Goal: Task Accomplishment & Management: Complete application form

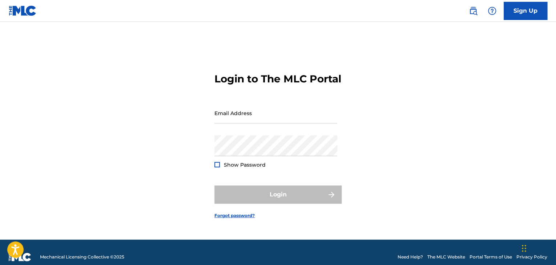
type input "[EMAIL_ADDRESS][DOMAIN_NAME]"
click at [217, 168] on div at bounding box center [216, 164] width 5 height 5
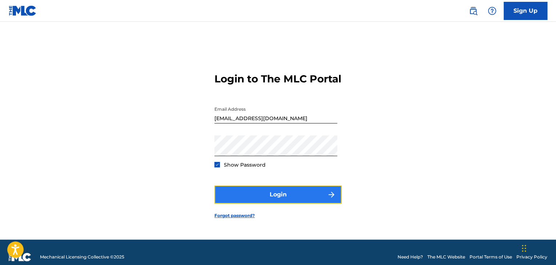
click at [265, 202] on button "Login" at bounding box center [277, 195] width 127 height 18
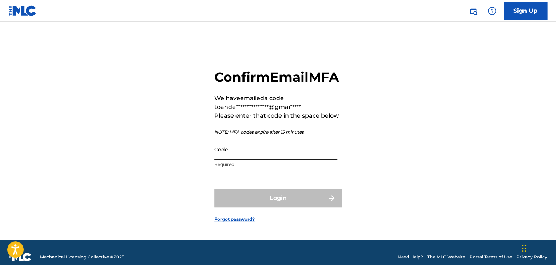
click at [282, 160] on input "Code" at bounding box center [275, 149] width 123 height 21
click at [283, 160] on input "Code" at bounding box center [275, 149] width 123 height 21
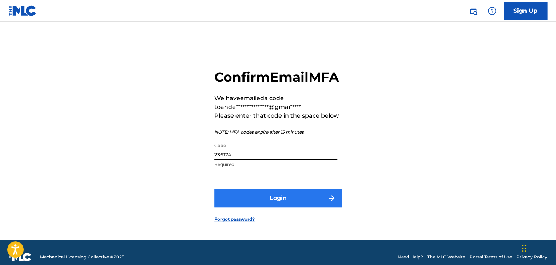
type input "236174"
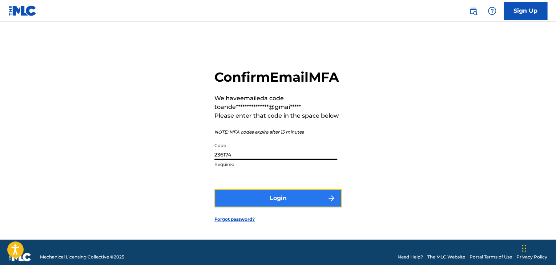
click at [282, 208] on button "Login" at bounding box center [277, 198] width 127 height 18
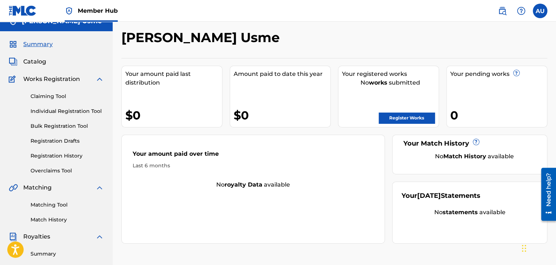
scroll to position [19, 0]
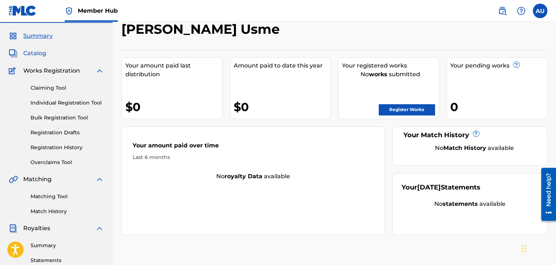
click at [39, 55] on span "Catalog" at bounding box center [34, 53] width 23 height 9
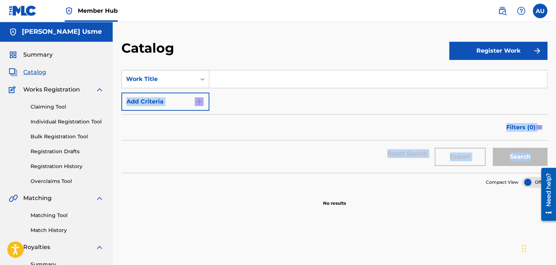
drag, startPoint x: 555, startPoint y: 77, endPoint x: 356, endPoint y: 132, distance: 206.5
click at [555, 148] on div "Catalog Register Work SearchWithCriteria2b11e625-c3c7-45f7-82ca-401572a1b7c3 Wo…" at bounding box center [334, 228] width 443 height 376
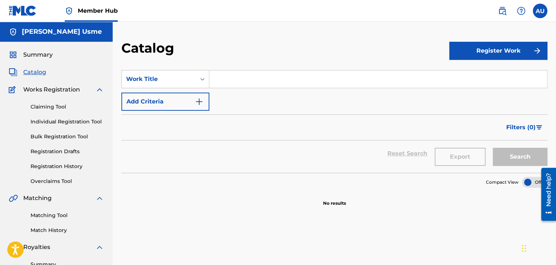
click at [227, 193] on section "No results" at bounding box center [334, 197] width 426 height 19
click at [67, 166] on link "Registration History" at bounding box center [67, 167] width 73 height 8
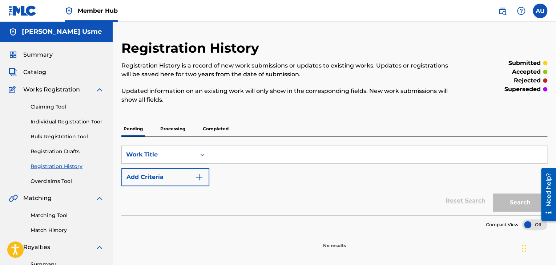
click at [180, 126] on p "Processing" at bounding box center [172, 128] width 29 height 15
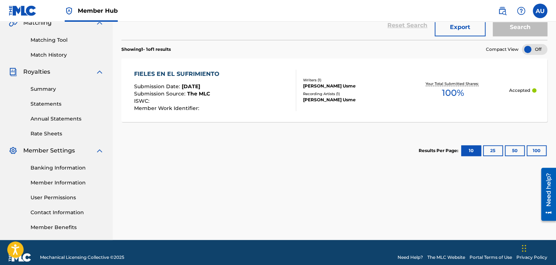
scroll to position [185, 0]
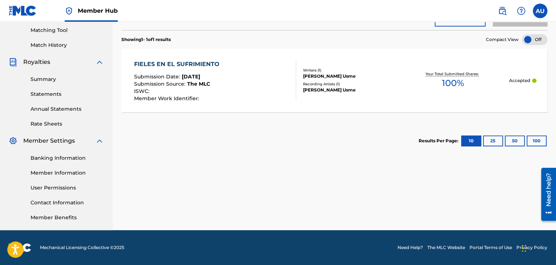
click at [307, 102] on div "FIELES EN EL SUFRIMIENTO Submission Date : [DATE] Submission Source : The MLC I…" at bounding box center [334, 81] width 426 height 64
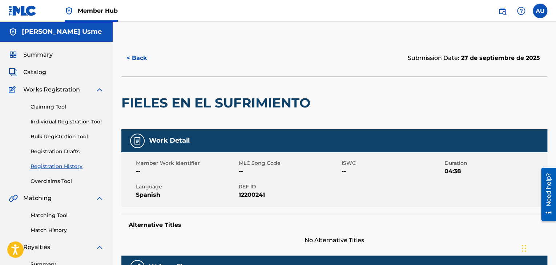
click at [249, 192] on span "12200241" at bounding box center [289, 195] width 101 height 9
copy span "12200241"
click at [38, 72] on span "Catalog" at bounding box center [34, 72] width 23 height 9
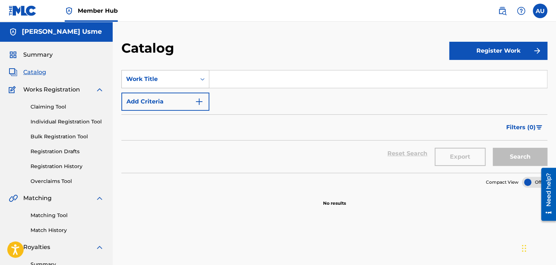
click at [197, 82] on div "Search Form" at bounding box center [202, 79] width 13 height 13
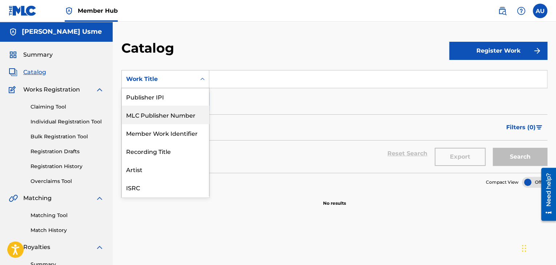
scroll to position [109, 0]
click at [153, 188] on div "Work Title" at bounding box center [165, 188] width 87 height 18
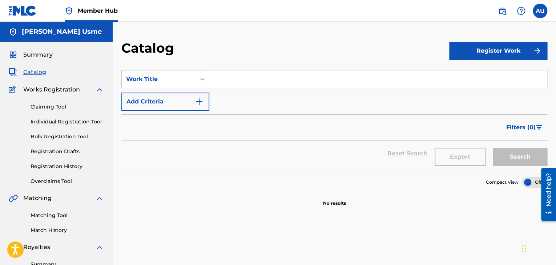
click at [247, 80] on input "Search Form" at bounding box center [378, 79] width 338 height 17
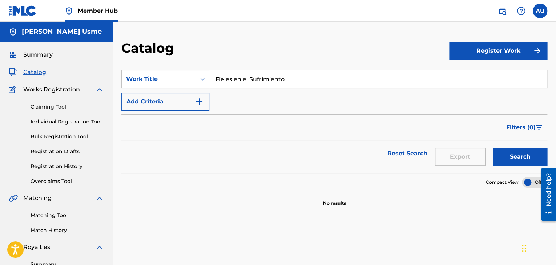
type input "Fieles en el Sufrimiento"
click at [493, 148] on button "Search" at bounding box center [520, 157] width 55 height 18
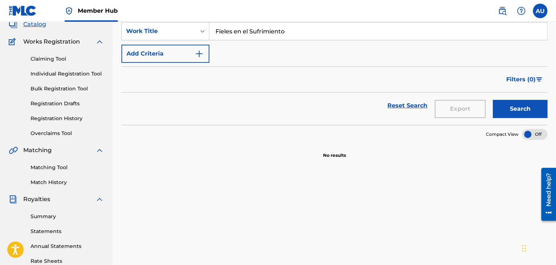
scroll to position [0, 0]
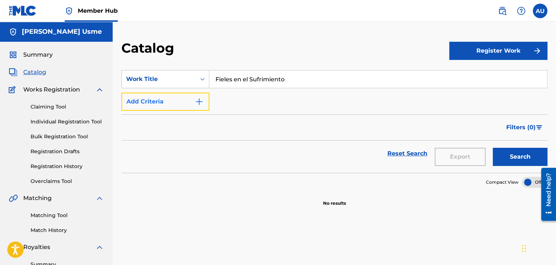
click at [202, 97] on img "Search Form" at bounding box center [199, 101] width 9 height 9
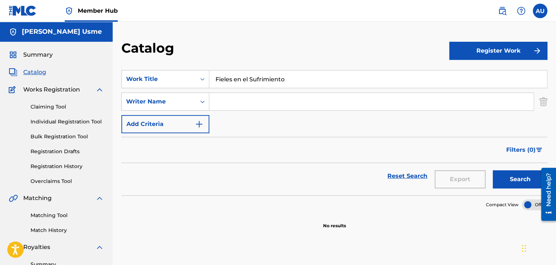
click at [221, 104] on input "Search Form" at bounding box center [371, 101] width 324 height 17
type input "[PERSON_NAME] Usme"
click at [493, 170] on button "Search" at bounding box center [520, 179] width 55 height 18
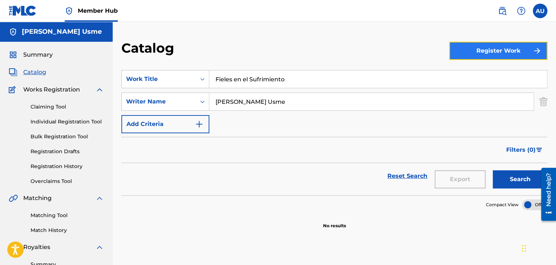
click at [502, 57] on button "Register Work" at bounding box center [498, 51] width 98 height 18
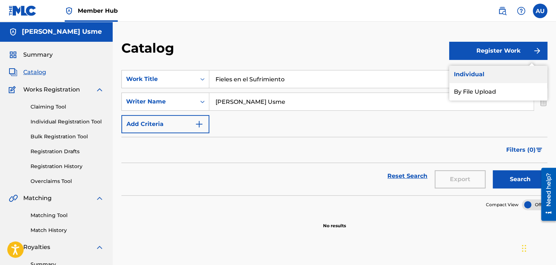
click at [481, 76] on link "Individual" at bounding box center [498, 74] width 98 height 17
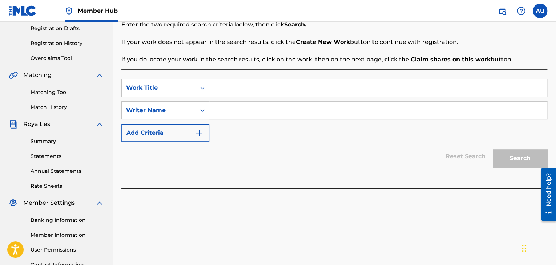
scroll to position [125, 0]
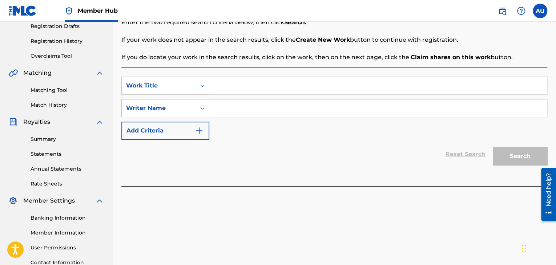
click at [237, 83] on input "Search Form" at bounding box center [378, 85] width 338 height 17
type input "Tú me Formaste"
click at [241, 112] on input "Search Form" at bounding box center [378, 108] width 338 height 17
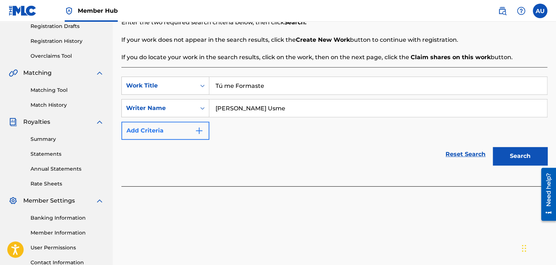
type input "[PERSON_NAME] Usme"
click at [190, 130] on button "Add Criteria" at bounding box center [165, 131] width 88 height 18
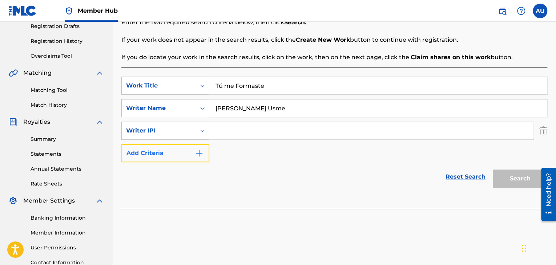
click at [185, 150] on button "Add Criteria" at bounding box center [165, 153] width 88 height 18
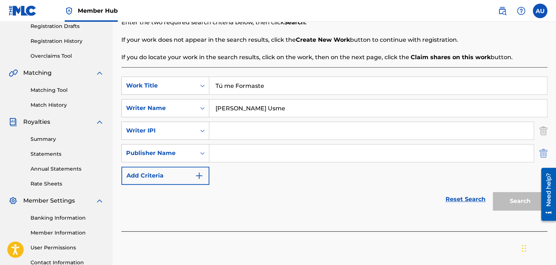
click at [543, 150] on img "Search Form" at bounding box center [543, 153] width 8 height 18
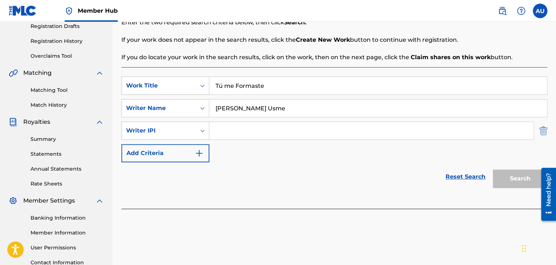
click at [544, 130] on img "Search Form" at bounding box center [543, 131] width 8 height 18
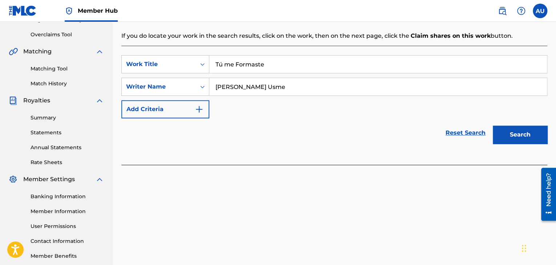
scroll to position [185, 0]
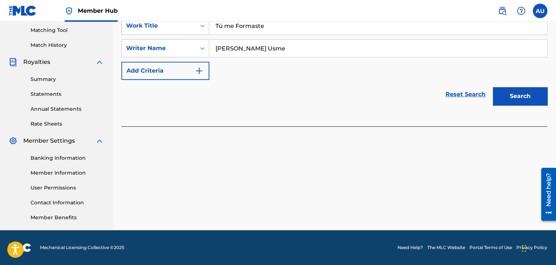
drag, startPoint x: 557, startPoint y: 130, endPoint x: 17, endPoint y: 3, distance: 554.8
click at [523, 96] on button "Search" at bounding box center [520, 96] width 55 height 18
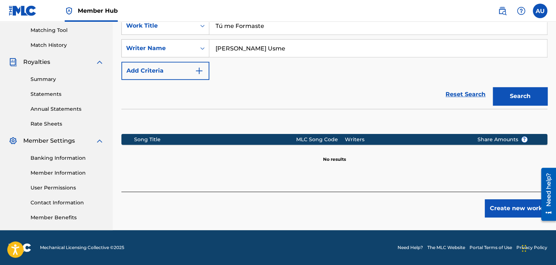
drag, startPoint x: 558, startPoint y: 140, endPoint x: 0, endPoint y: 24, distance: 569.9
click at [517, 203] on button "Create new work" at bounding box center [516, 209] width 63 height 18
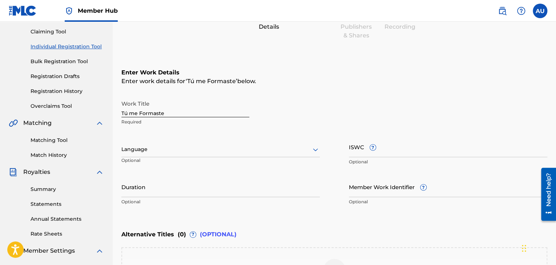
scroll to position [90, 0]
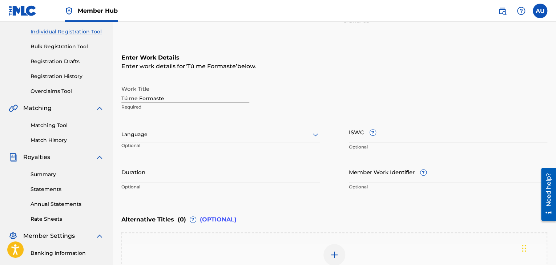
click at [186, 135] on div at bounding box center [220, 134] width 198 height 9
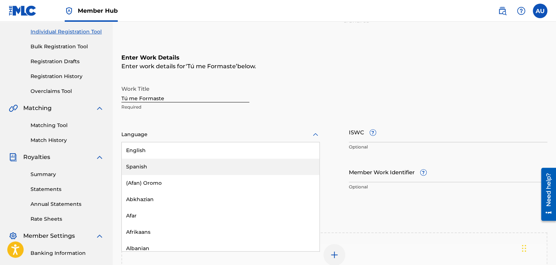
click at [163, 168] on div "Spanish" at bounding box center [221, 167] width 198 height 16
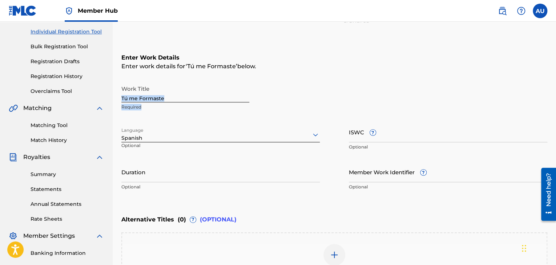
drag, startPoint x: 555, startPoint y: 71, endPoint x: 556, endPoint y: 107, distance: 36.3
click at [556, 107] on html "Accessibility Screen-Reader Guide, Feedback, and Issue Reporting | New window 0…" at bounding box center [278, 42] width 556 height 265
click at [206, 175] on input "Duration" at bounding box center [220, 172] width 198 height 21
click at [188, 177] on input "Duration" at bounding box center [220, 172] width 198 height 21
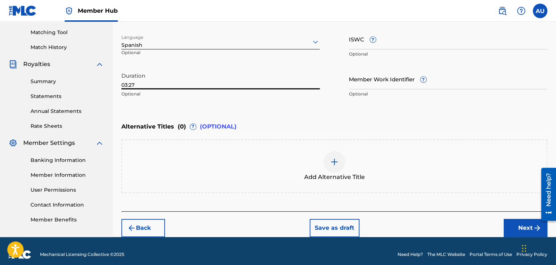
scroll to position [189, 0]
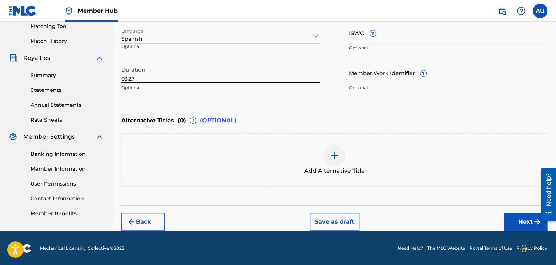
drag, startPoint x: 558, startPoint y: 105, endPoint x: 16, endPoint y: 20, distance: 547.8
type input "03:27"
click at [518, 230] on button "Next" at bounding box center [526, 222] width 44 height 18
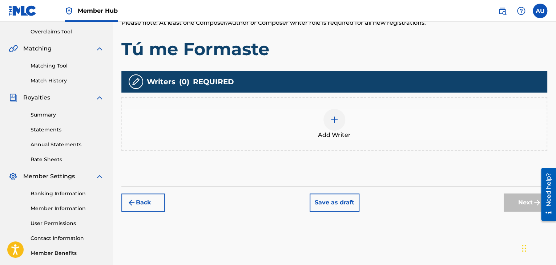
scroll to position [156, 0]
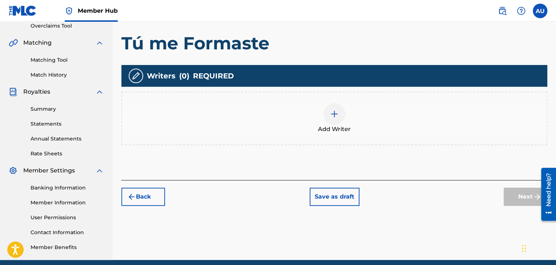
click at [335, 110] on img at bounding box center [334, 114] width 9 height 9
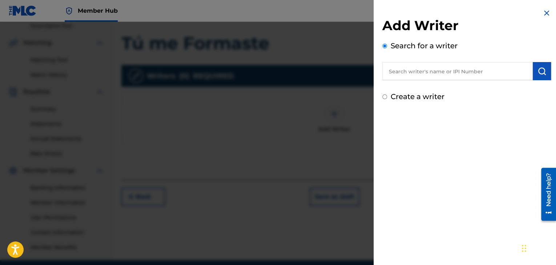
click at [415, 70] on input "text" at bounding box center [457, 71] width 150 height 18
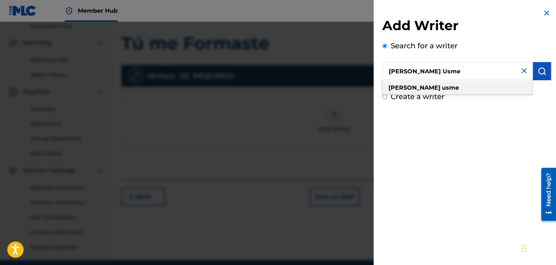
click at [442, 90] on strong "usme" at bounding box center [450, 87] width 17 height 7
type input "[PERSON_NAME] usme"
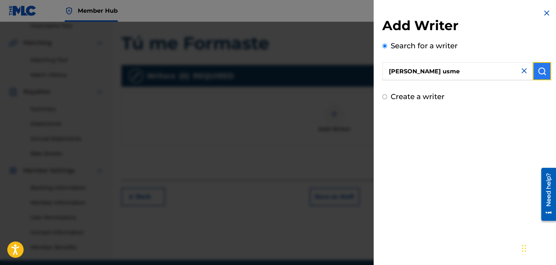
click at [539, 69] on img "submit" at bounding box center [542, 71] width 9 height 9
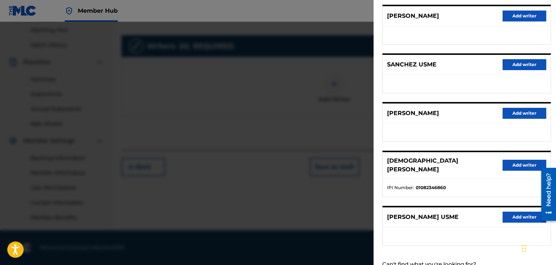
scroll to position [110, 0]
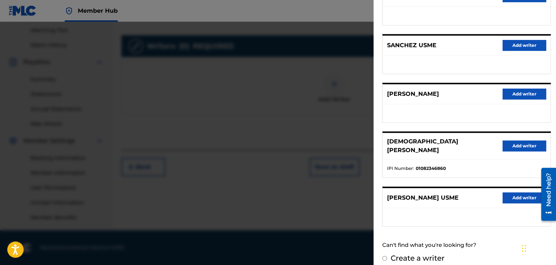
drag, startPoint x: 554, startPoint y: 96, endPoint x: 554, endPoint y: 131, distance: 35.6
click at [516, 193] on button "Add writer" at bounding box center [525, 198] width 44 height 11
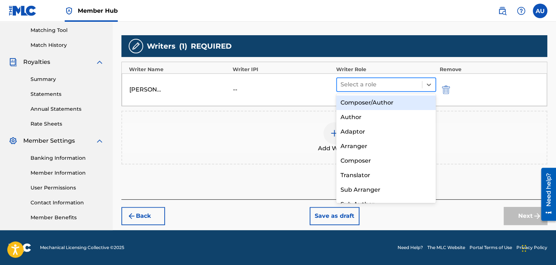
click at [375, 86] on div at bounding box center [380, 85] width 78 height 10
click at [381, 104] on div "Composer/Author" at bounding box center [386, 103] width 100 height 15
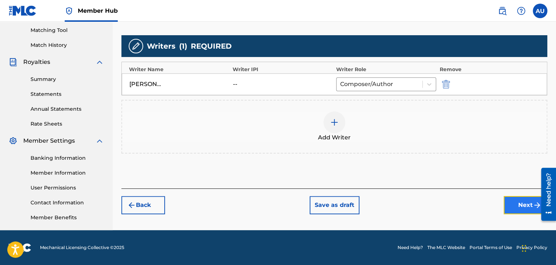
click at [515, 201] on button "Next" at bounding box center [526, 205] width 44 height 18
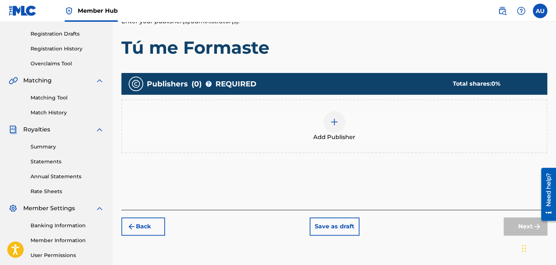
scroll to position [126, 0]
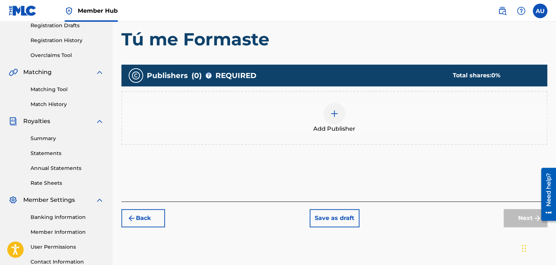
click at [336, 115] on img at bounding box center [334, 113] width 9 height 9
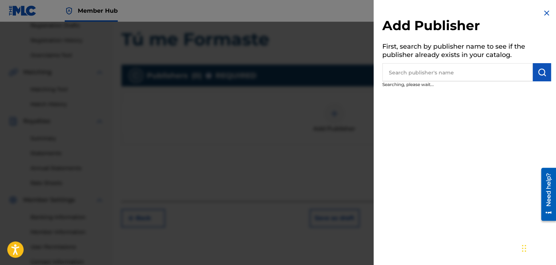
click at [444, 65] on input "text" at bounding box center [457, 72] width 150 height 18
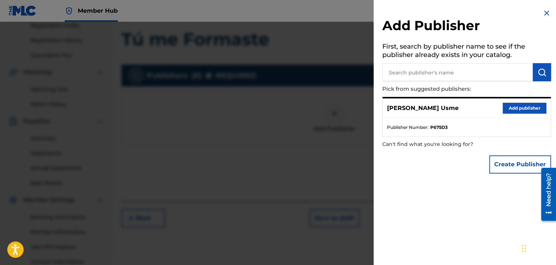
click at [440, 108] on div "[PERSON_NAME] Usme Add publisher" at bounding box center [467, 108] width 168 height 20
click at [439, 127] on strong "P675D3" at bounding box center [438, 127] width 17 height 7
copy strong "P675D3"
click at [436, 106] on div "[PERSON_NAME] Usme Add publisher" at bounding box center [467, 108] width 168 height 20
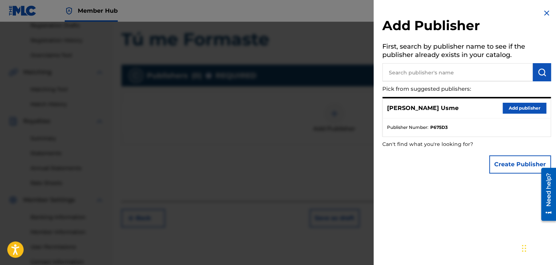
click at [509, 101] on div "[PERSON_NAME] Usme Add publisher" at bounding box center [467, 108] width 168 height 20
click at [510, 109] on button "Add publisher" at bounding box center [525, 108] width 44 height 11
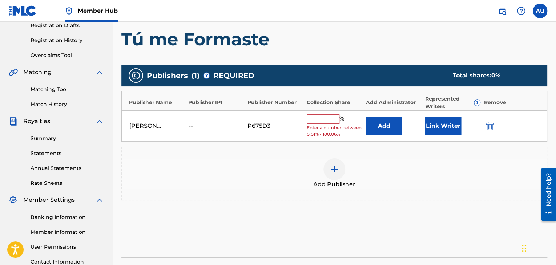
click at [321, 119] on input "text" at bounding box center [323, 118] width 33 height 9
paste input "P675D3"
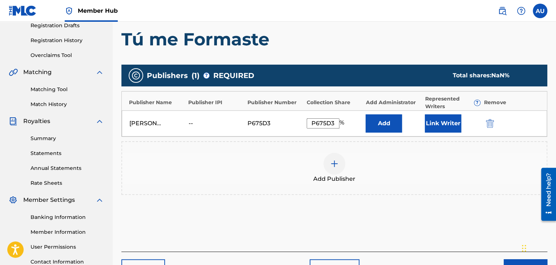
type input "P675D3"
drag, startPoint x: 309, startPoint y: 121, endPoint x: 343, endPoint y: 121, distance: 34.5
click at [343, 121] on div "P675D3 %" at bounding box center [326, 123] width 39 height 10
type input "100"
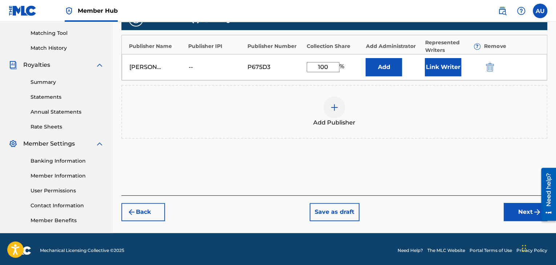
scroll to position [183, 0]
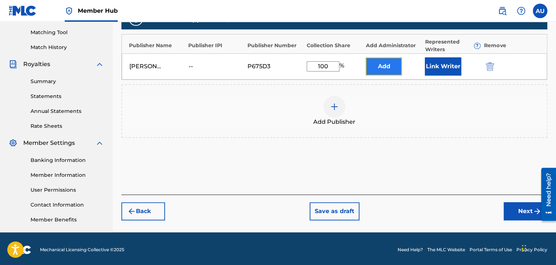
click at [387, 67] on button "Add" at bounding box center [384, 66] width 36 height 18
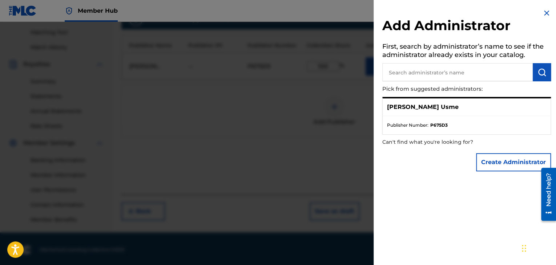
click at [549, 16] on div "Add Administrator First, search by administrator’s name to see if the administr…" at bounding box center [467, 92] width 186 height 184
click at [544, 13] on img at bounding box center [546, 13] width 9 height 9
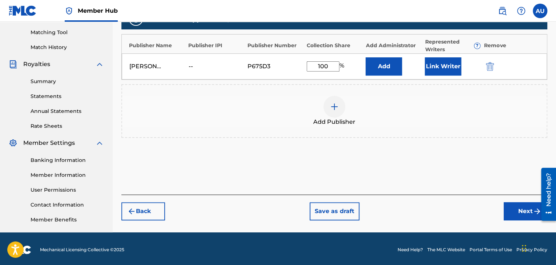
click at [338, 114] on div at bounding box center [334, 107] width 22 height 22
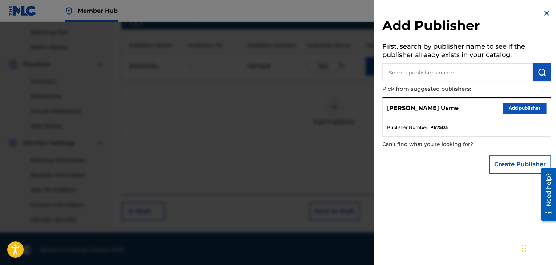
click at [442, 104] on div "[PERSON_NAME] Usme Add publisher" at bounding box center [467, 108] width 168 height 20
click at [503, 111] on button "Add publisher" at bounding box center [525, 108] width 44 height 11
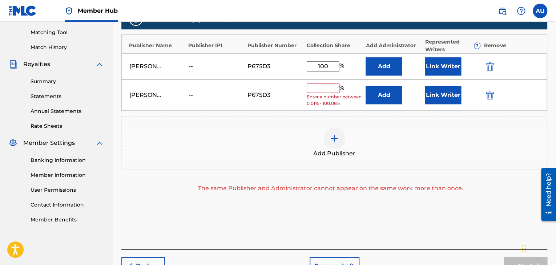
click at [332, 84] on input "text" at bounding box center [323, 88] width 33 height 9
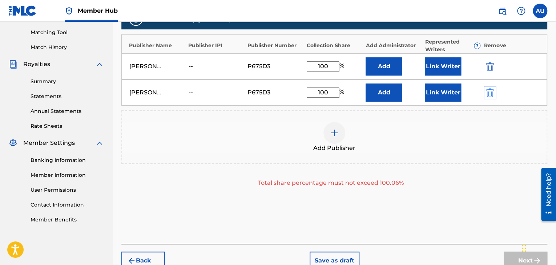
type input "100"
click at [492, 92] on img "submit" at bounding box center [490, 92] width 8 height 9
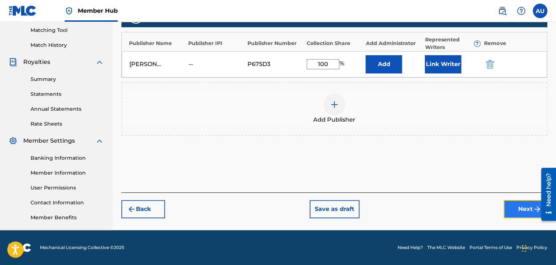
click at [518, 208] on button "Next" at bounding box center [526, 209] width 44 height 18
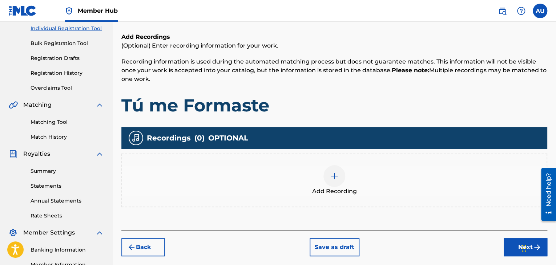
scroll to position [94, 0]
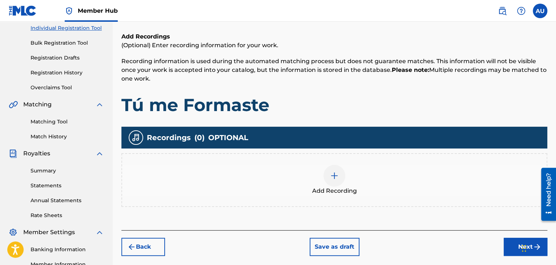
click at [334, 174] on img at bounding box center [334, 176] width 9 height 9
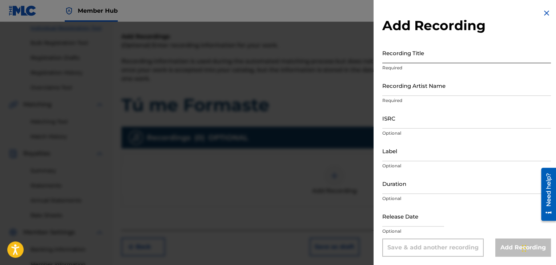
click at [428, 59] on input "Recording Title" at bounding box center [466, 53] width 169 height 21
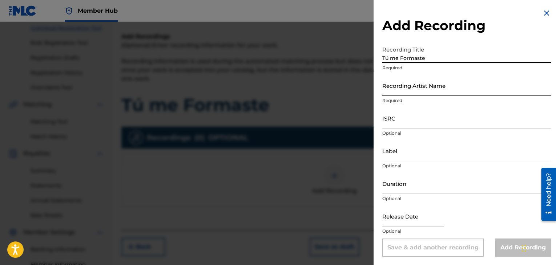
type input "Tú me Formaste"
click at [414, 92] on input "Recording Artist Name" at bounding box center [466, 85] width 169 height 21
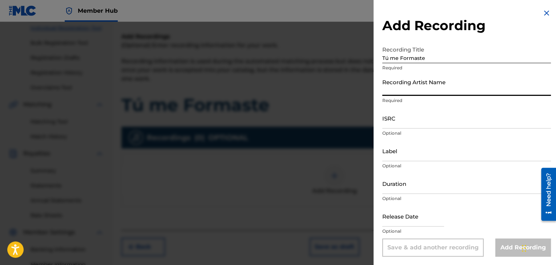
type input "[PERSON_NAME] Usme"
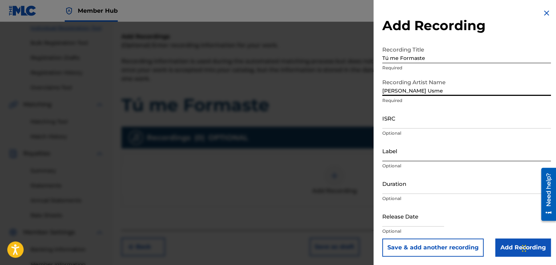
click at [403, 154] on input "Label" at bounding box center [466, 151] width 169 height 21
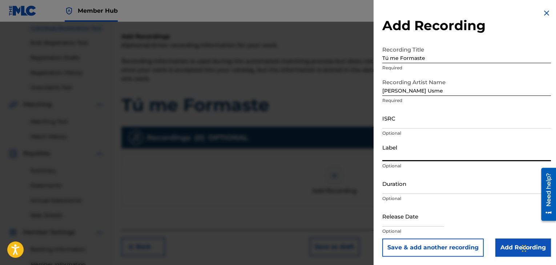
type input "[PERSON_NAME] Usme"
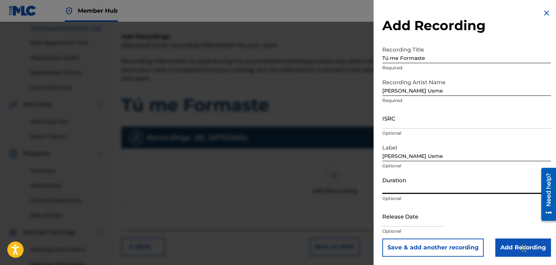
click at [418, 189] on input "Duration" at bounding box center [466, 183] width 169 height 21
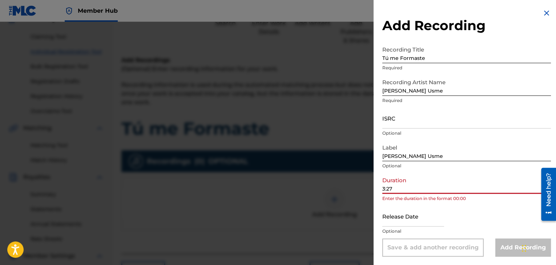
scroll to position [32, 0]
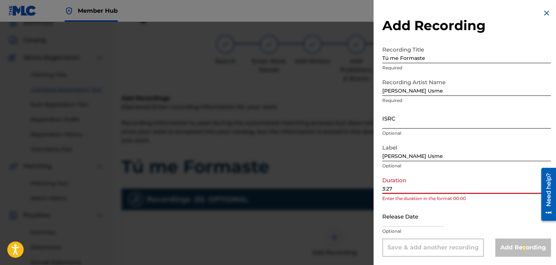
type input "3:27"
click at [409, 132] on p "Optional" at bounding box center [466, 133] width 169 height 7
click at [409, 118] on input "ISRC" at bounding box center [466, 118] width 169 height 21
paste input "QZZ8A2531619"
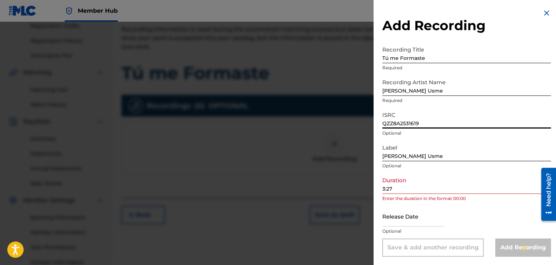
scroll to position [132, 0]
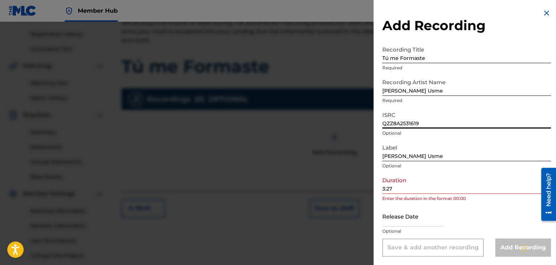
type input "QZZ8A2531619"
click at [383, 190] on input "3:27" at bounding box center [466, 183] width 169 height 21
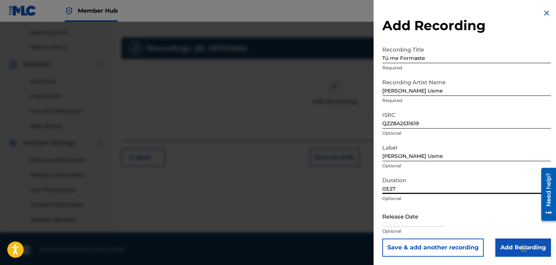
scroll to position [185, 0]
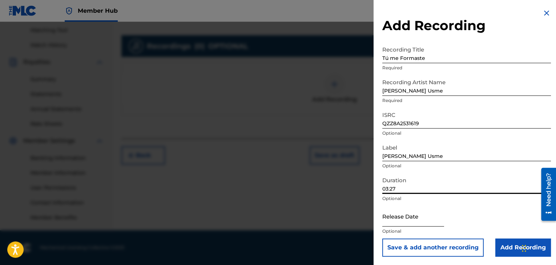
type input "03:27"
click at [416, 224] on input "text" at bounding box center [413, 216] width 62 height 21
select select "8"
select select "2025"
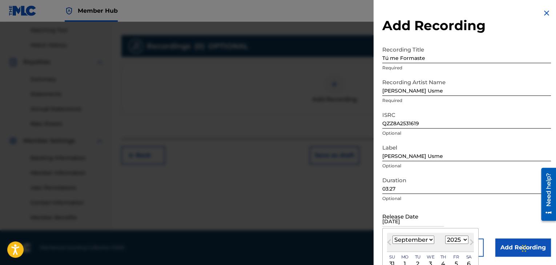
type input "[DATE]"
click at [425, 239] on select "January February March April May June July August September October November De…" at bounding box center [414, 240] width 42 height 8
select select "9"
click at [393, 236] on select "January February March April May June July August September October November De…" at bounding box center [414, 240] width 42 height 8
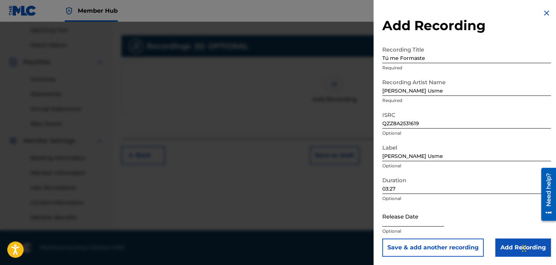
select select "8"
select select "2025"
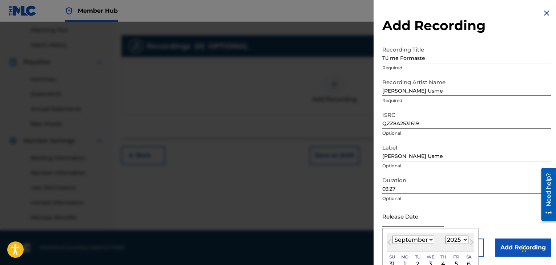
click at [429, 224] on input "text" at bounding box center [413, 216] width 62 height 21
click at [403, 242] on select "January February March April May June July August September October November De…" at bounding box center [414, 240] width 42 height 8
select select "9"
click at [393, 236] on select "January February March April May June July August September October November De…" at bounding box center [414, 240] width 42 height 8
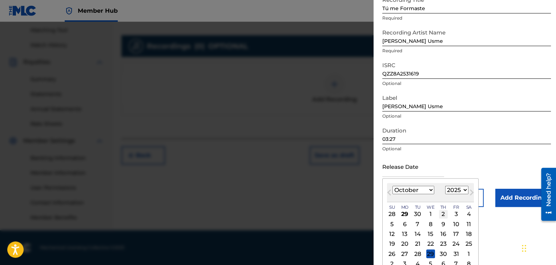
drag, startPoint x: 438, startPoint y: 238, endPoint x: 440, endPoint y: 256, distance: 17.6
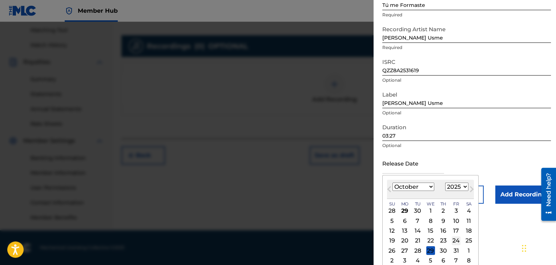
click at [454, 241] on div "24" at bounding box center [456, 241] width 9 height 9
type input "[DATE]"
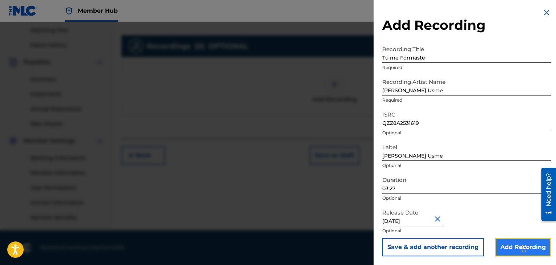
click at [500, 243] on input "Add Recording" at bounding box center [523, 247] width 56 height 18
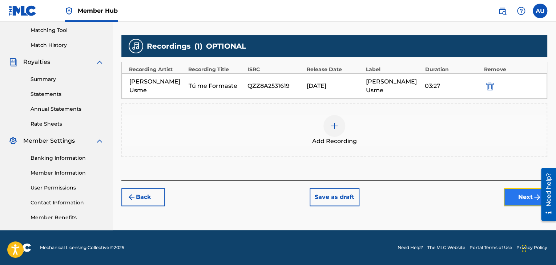
click at [519, 188] on button "Next" at bounding box center [526, 197] width 44 height 18
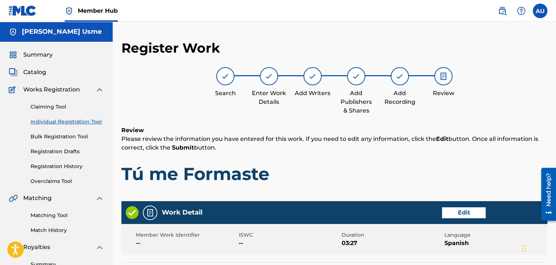
scroll to position [349, 0]
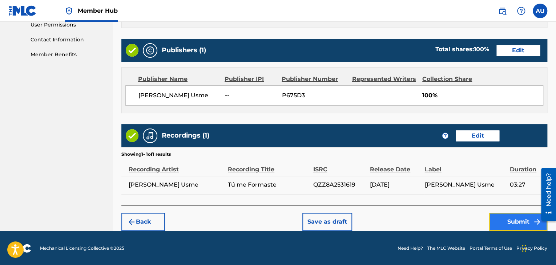
click at [518, 218] on button "Submit" at bounding box center [518, 222] width 58 height 18
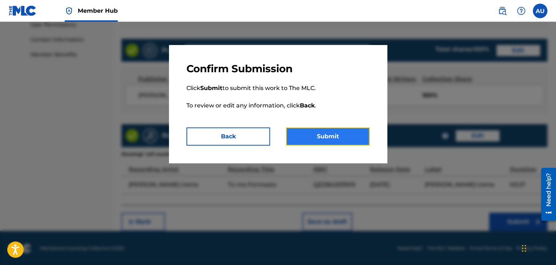
click at [325, 133] on button "Submit" at bounding box center [328, 137] width 84 height 18
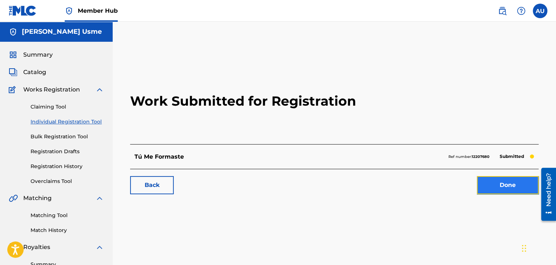
click at [502, 183] on link "Done" at bounding box center [508, 185] width 62 height 18
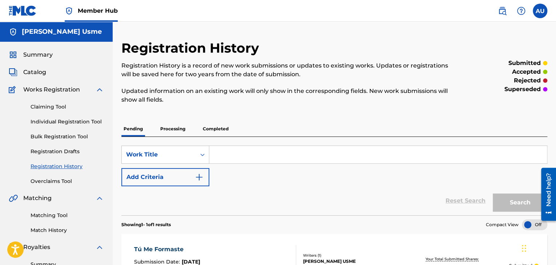
click at [51, 164] on link "Registration History" at bounding box center [67, 167] width 73 height 8
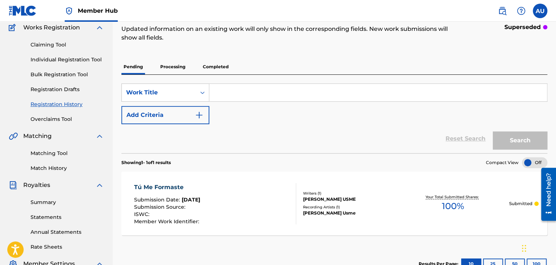
scroll to position [81, 0]
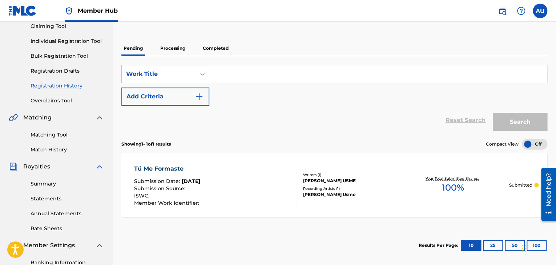
click at [220, 72] on input "Search Form" at bounding box center [378, 73] width 338 height 17
click at [181, 95] on button "Add Criteria" at bounding box center [165, 97] width 88 height 18
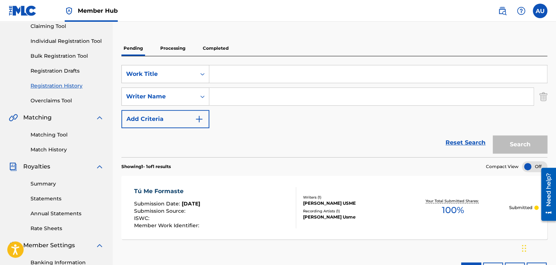
click at [244, 99] on input "Search Form" at bounding box center [371, 96] width 324 height 17
type input "[PERSON_NAME] Usme"
drag, startPoint x: 555, startPoint y: 93, endPoint x: 555, endPoint y: 63, distance: 30.2
click at [555, 63] on div "Registration History Registration History is a record of new work submissions o…" at bounding box center [334, 147] width 443 height 376
click at [286, 73] on input "Search Form" at bounding box center [378, 73] width 338 height 17
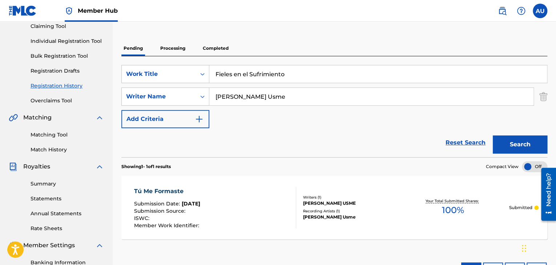
type input "Fieles en el Sufrimiento"
click at [493, 136] on button "Search" at bounding box center [520, 145] width 55 height 18
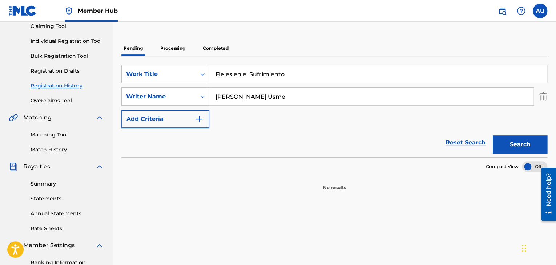
click at [173, 46] on p "Processing" at bounding box center [172, 48] width 29 height 15
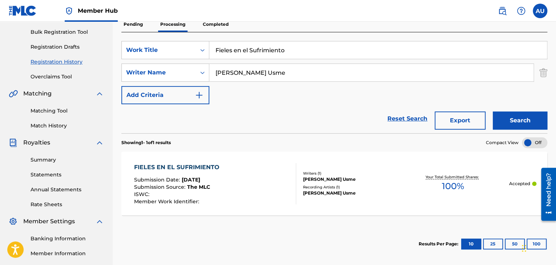
scroll to position [127, 0]
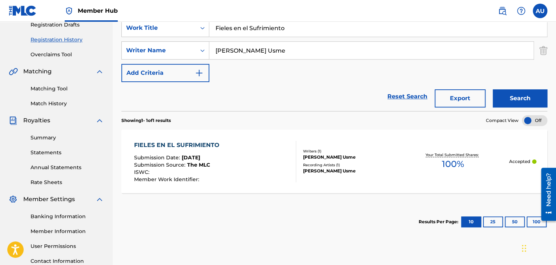
drag, startPoint x: 556, startPoint y: 102, endPoint x: 16, endPoint y: 10, distance: 548.0
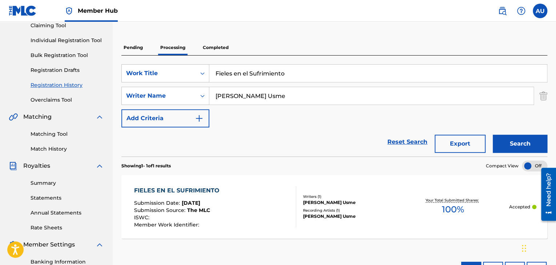
scroll to position [0, 0]
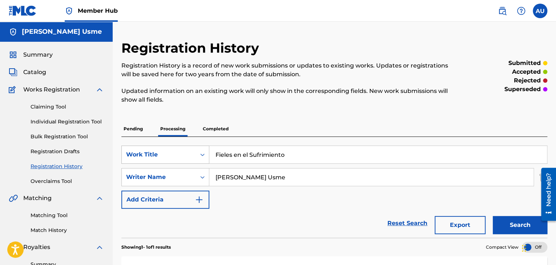
drag, startPoint x: 267, startPoint y: 155, endPoint x: 187, endPoint y: 156, distance: 80.7
click at [187, 156] on div "SearchWithCriteria0c64239c-129c-4e20-91f3-7de0f7dc30a9 Work Title Fieles en el …" at bounding box center [334, 155] width 426 height 18
type input "Tú me Formaste"
click at [493, 216] on button "Search" at bounding box center [520, 225] width 55 height 18
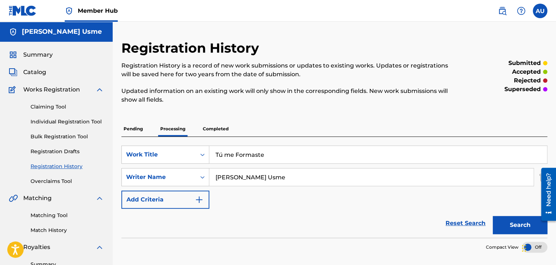
click at [134, 130] on p "Pending" at bounding box center [133, 128] width 24 height 15
click at [207, 125] on p "Completed" at bounding box center [216, 128] width 30 height 15
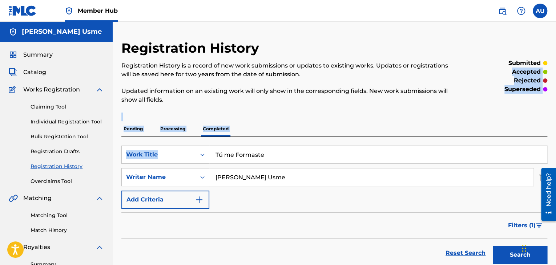
drag, startPoint x: 555, startPoint y: 70, endPoint x: 555, endPoint y: 151, distance: 81.0
click at [553, 154] on div "Registration History Registration History is a record of new work submissions o…" at bounding box center [334, 228] width 443 height 376
click at [183, 204] on button "Add Criteria" at bounding box center [165, 200] width 88 height 18
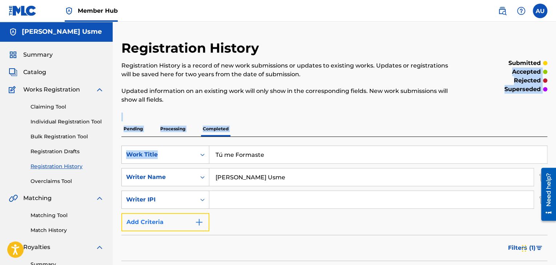
click at [178, 217] on button "Add Criteria" at bounding box center [165, 222] width 88 height 18
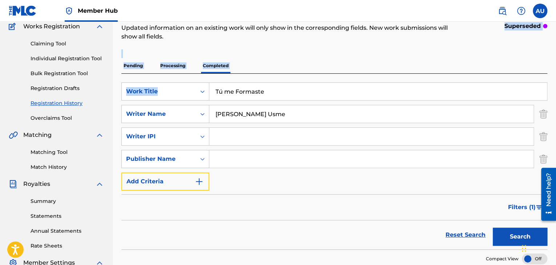
scroll to position [99, 0]
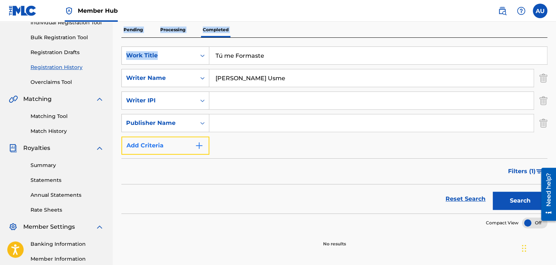
click at [179, 148] on button "Add Criteria" at bounding box center [165, 146] width 88 height 18
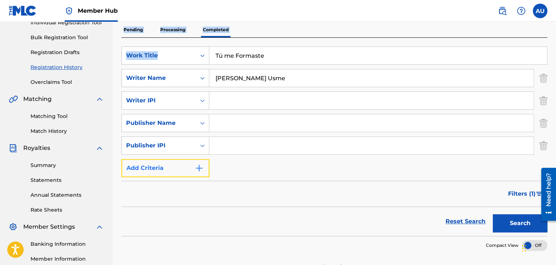
click at [173, 172] on button "Add Criteria" at bounding box center [165, 168] width 88 height 18
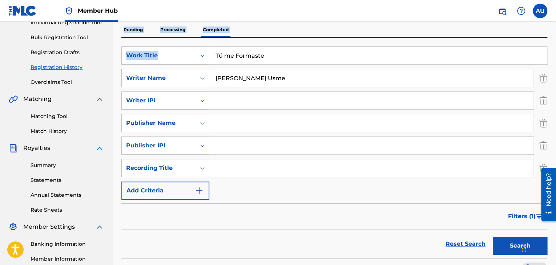
click at [242, 54] on input "Tú me Formaste" at bounding box center [378, 55] width 338 height 17
click at [238, 170] on input "Search Form" at bounding box center [371, 168] width 324 height 17
paste input "Tú me Formaste"
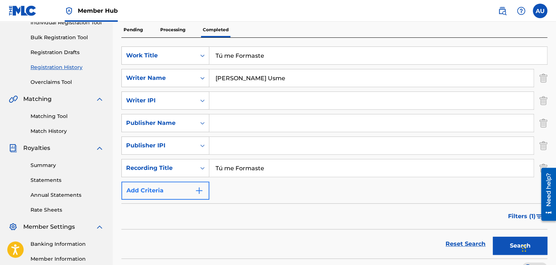
type input "Tú me Formaste"
click at [185, 189] on button "Add Criteria" at bounding box center [165, 191] width 88 height 18
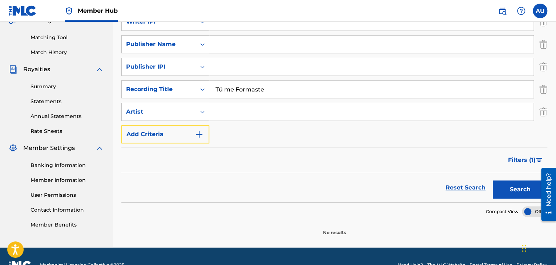
scroll to position [181, 0]
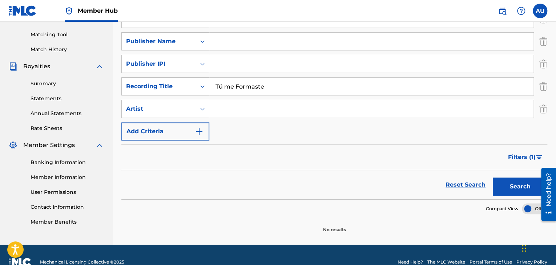
click at [224, 106] on input "Search Form" at bounding box center [371, 108] width 324 height 17
type input "[PERSON_NAME] Usme"
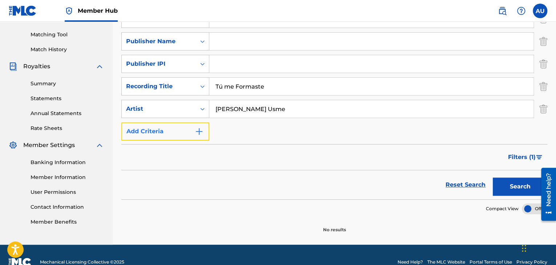
click at [173, 128] on button "Add Criteria" at bounding box center [165, 131] width 88 height 18
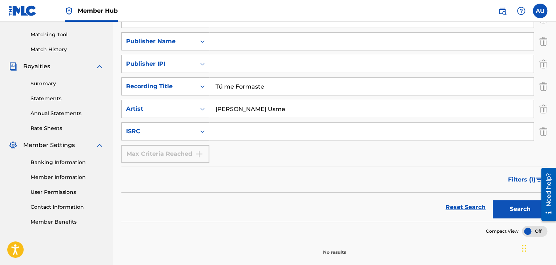
click at [322, 130] on input "Search Form" at bounding box center [371, 131] width 324 height 17
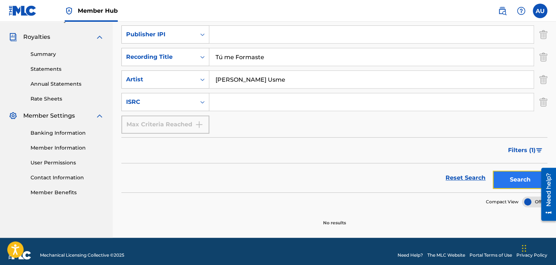
click at [502, 181] on button "Search" at bounding box center [520, 180] width 55 height 18
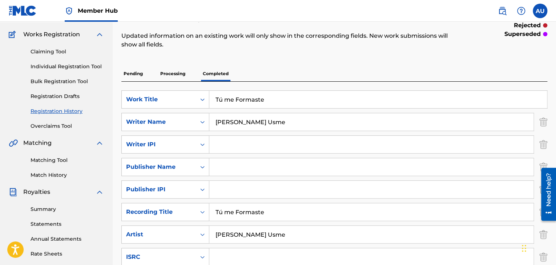
scroll to position [53, 0]
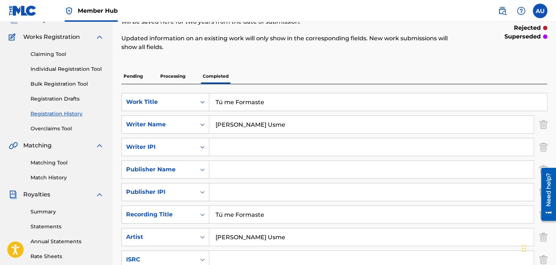
click at [181, 77] on p "Processing" at bounding box center [172, 76] width 29 height 15
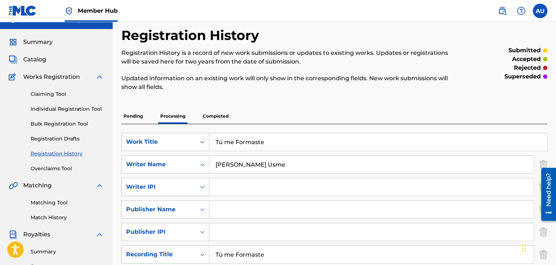
scroll to position [10, 0]
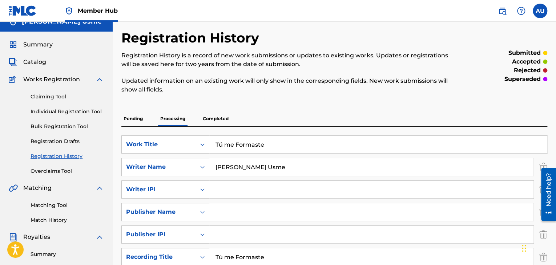
click at [139, 117] on p "Pending" at bounding box center [133, 118] width 24 height 15
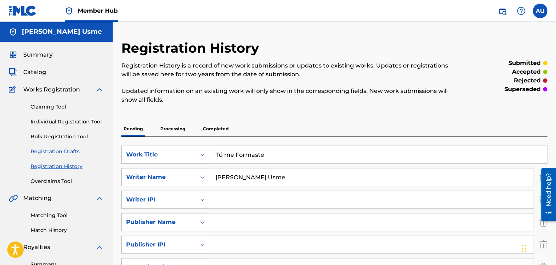
click at [51, 149] on link "Registration Drafts" at bounding box center [67, 152] width 73 height 8
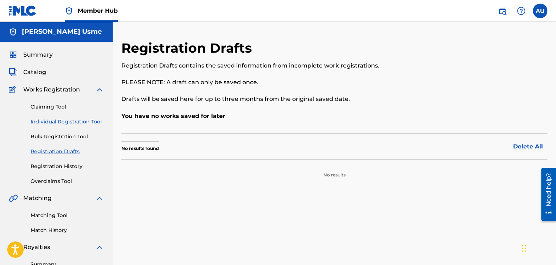
click at [61, 121] on link "Individual Registration Tool" at bounding box center [67, 122] width 73 height 8
